Goal: Information Seeking & Learning: Understand process/instructions

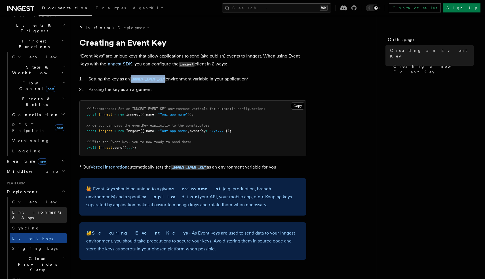
scroll to position [147, 0]
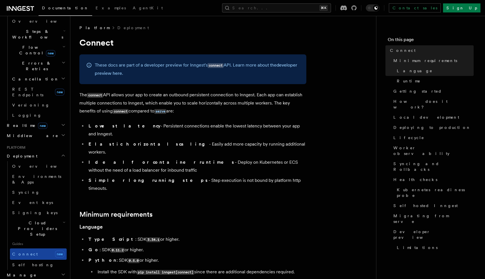
scroll to position [184, 0]
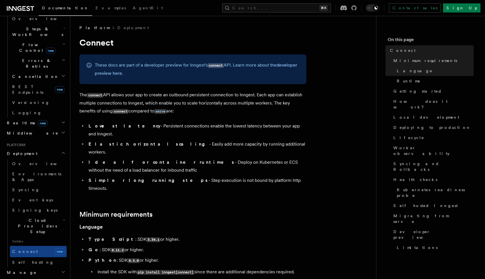
click at [21, 270] on span "Manage" at bounding box center [21, 273] width 32 height 6
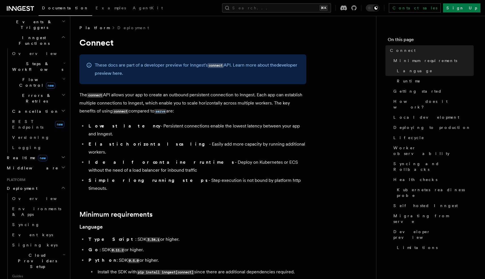
scroll to position [34, 0]
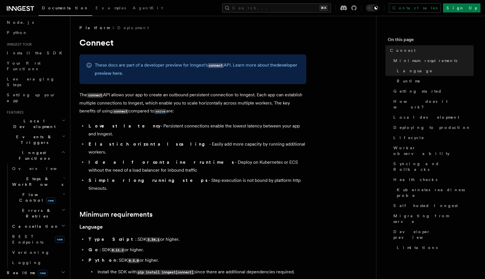
click at [25, 150] on span "Inngest Functions" at bounding box center [33, 155] width 57 height 11
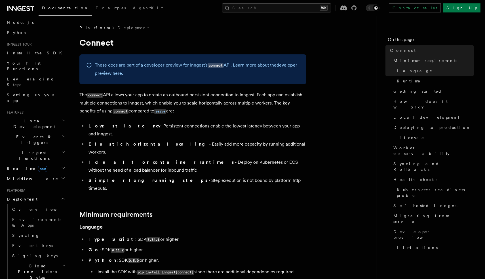
click at [23, 197] on span "Deployment" at bounding box center [21, 200] width 33 height 6
click at [26, 207] on span "Overview" at bounding box center [41, 209] width 58 height 5
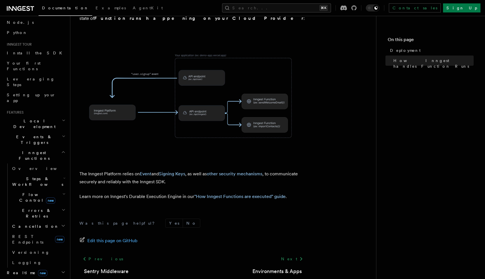
scroll to position [204, 0]
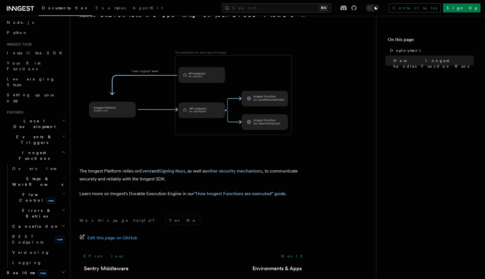
click at [29, 150] on span "Inngest Functions" at bounding box center [33, 155] width 57 height 11
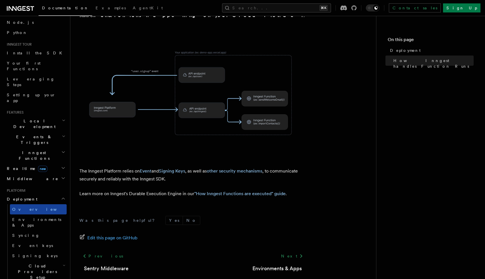
click at [31, 204] on link "Overview" at bounding box center [38, 209] width 57 height 10
click at [293, 251] on link "Next" at bounding box center [292, 256] width 29 height 10
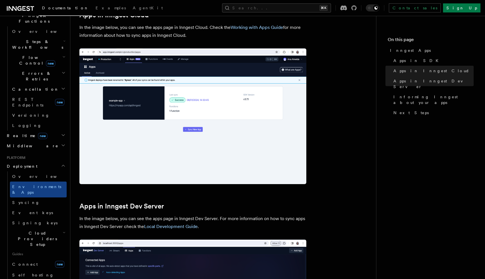
scroll to position [199, 0]
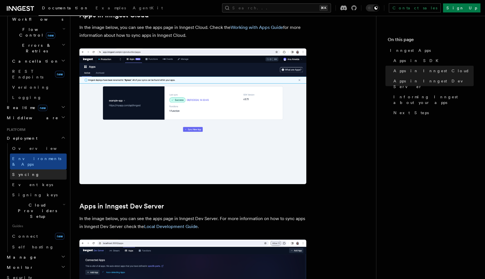
click at [28, 170] on link "Syncing" at bounding box center [38, 175] width 57 height 10
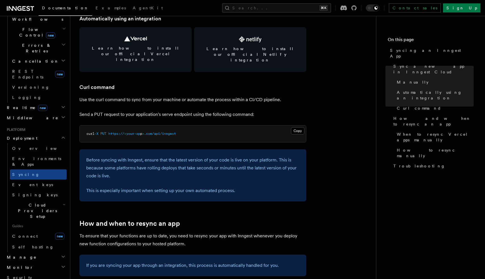
scroll to position [804, 0]
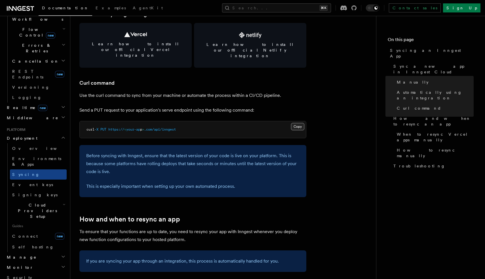
click at [296, 123] on button "Copy Copied" at bounding box center [297, 126] width 13 height 7
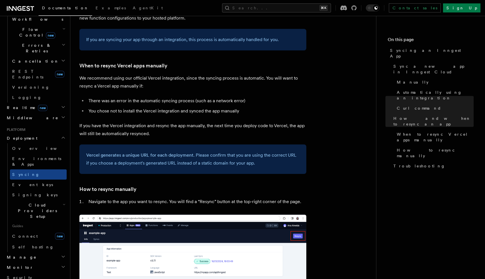
scroll to position [1027, 0]
